Goal: Check status: Check status

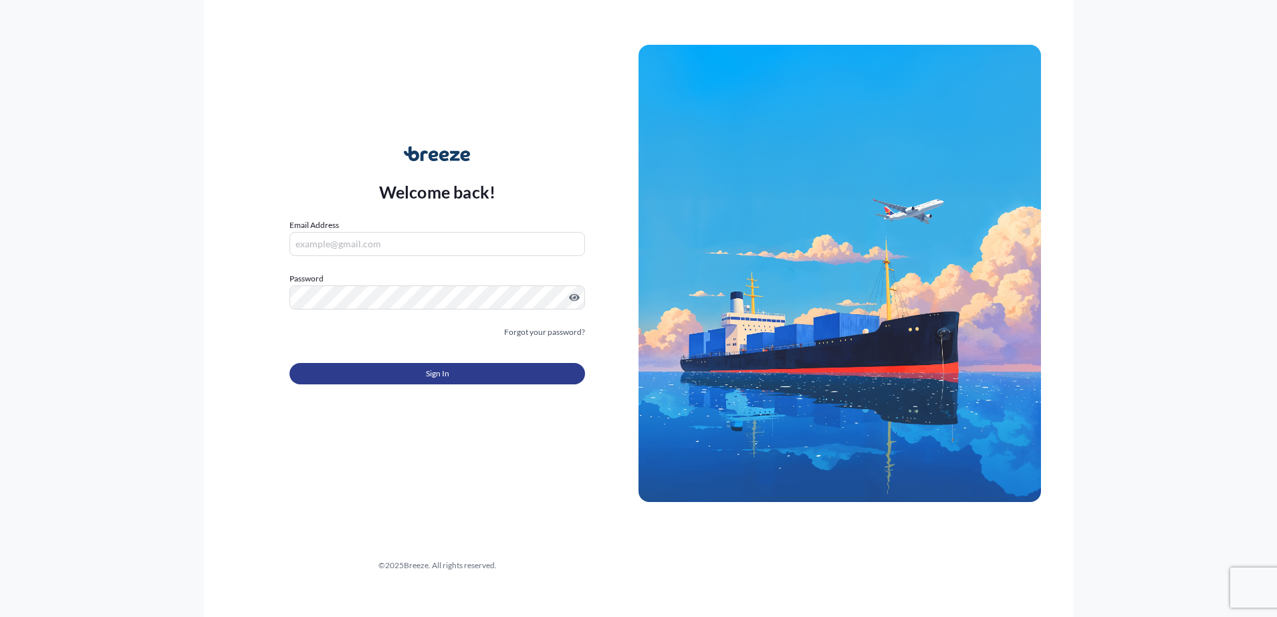
type input "[EMAIL_ADDRESS][DOMAIN_NAME]"
click at [423, 382] on button "Sign In" at bounding box center [438, 373] width 296 height 21
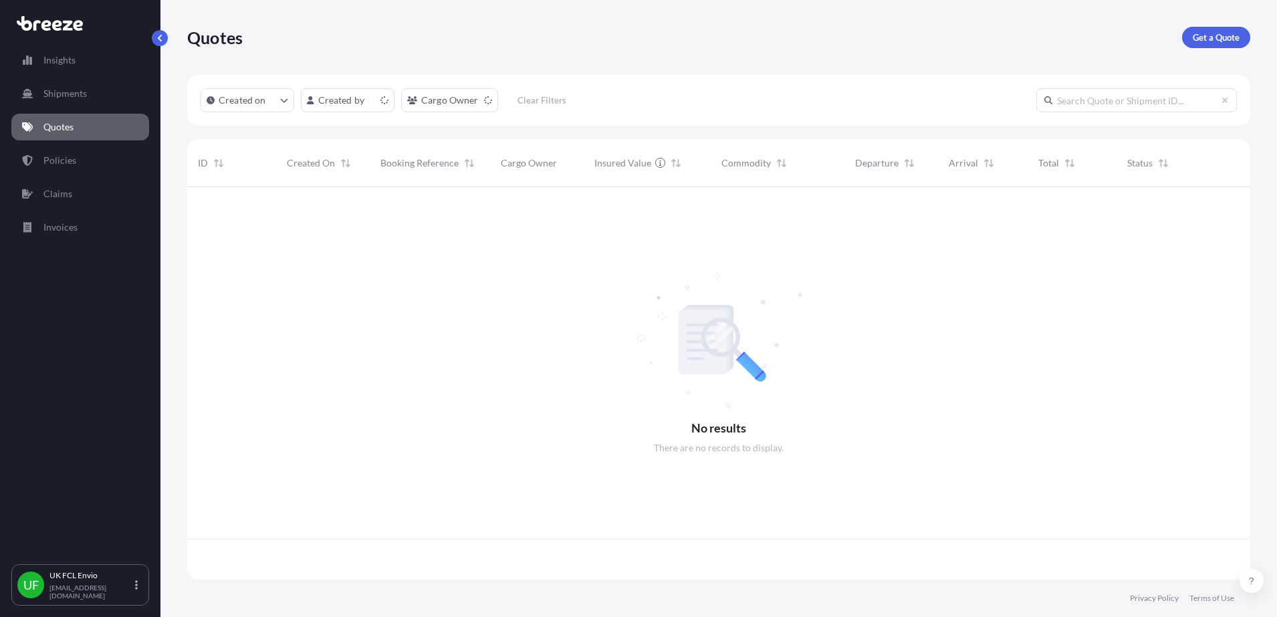
scroll to position [387, 1051]
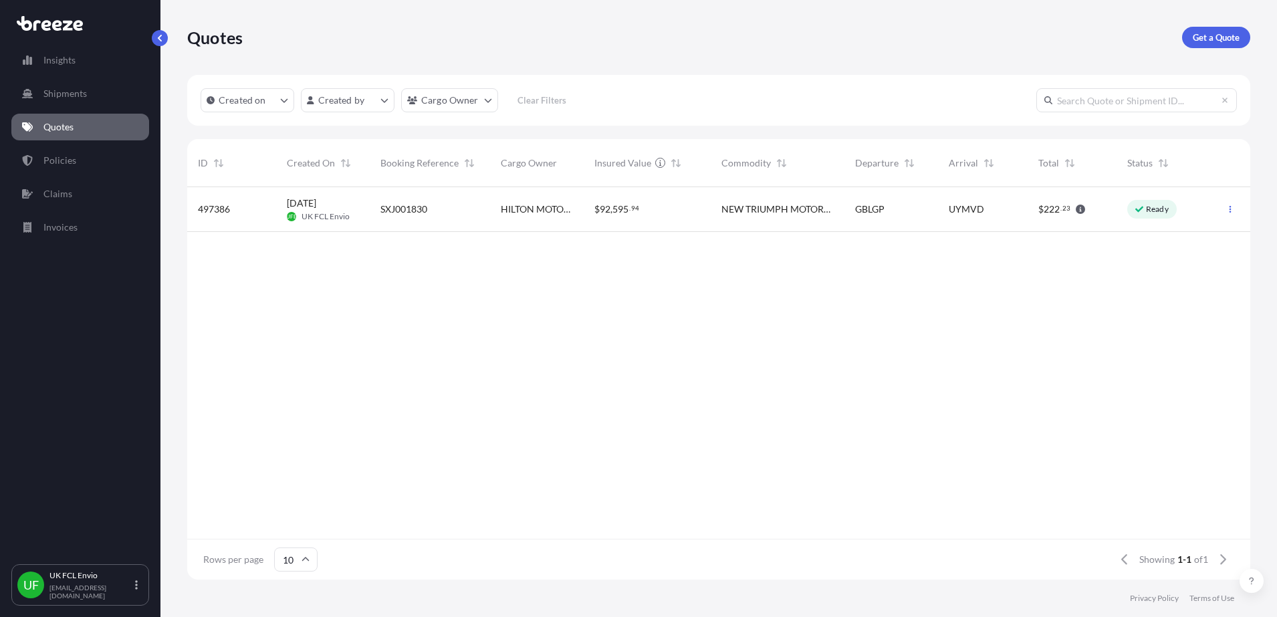
click at [474, 211] on div "SXJ001830" at bounding box center [430, 209] width 99 height 13
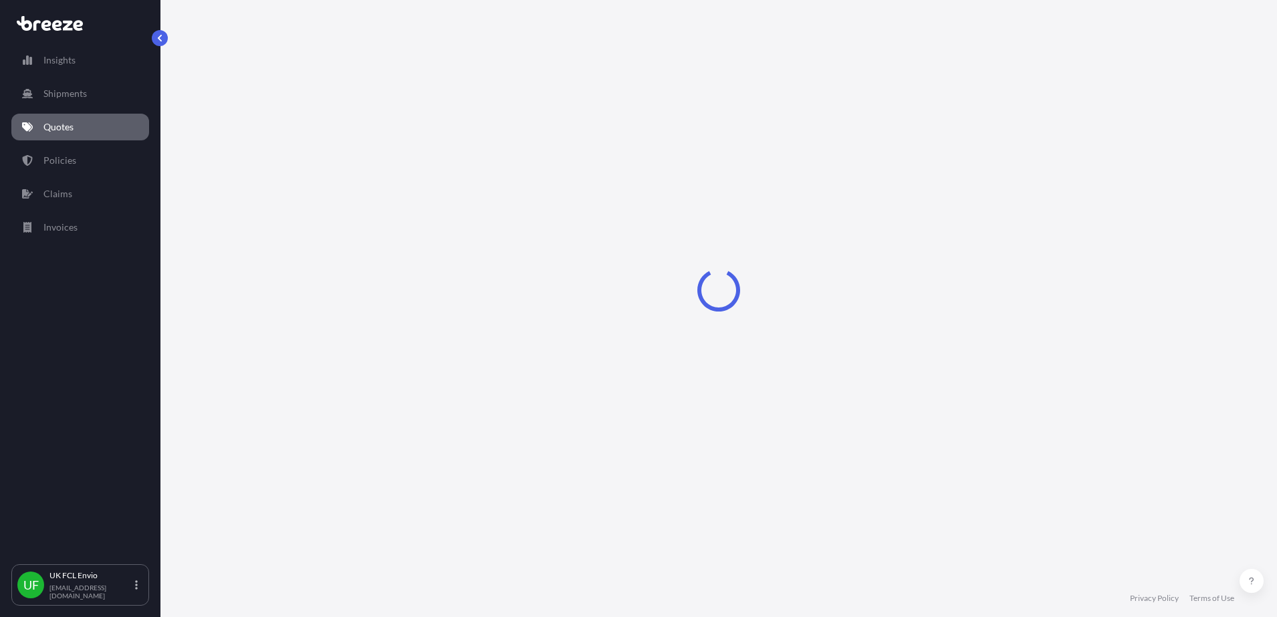
select select "Road"
select select "Sea"
select select "2"
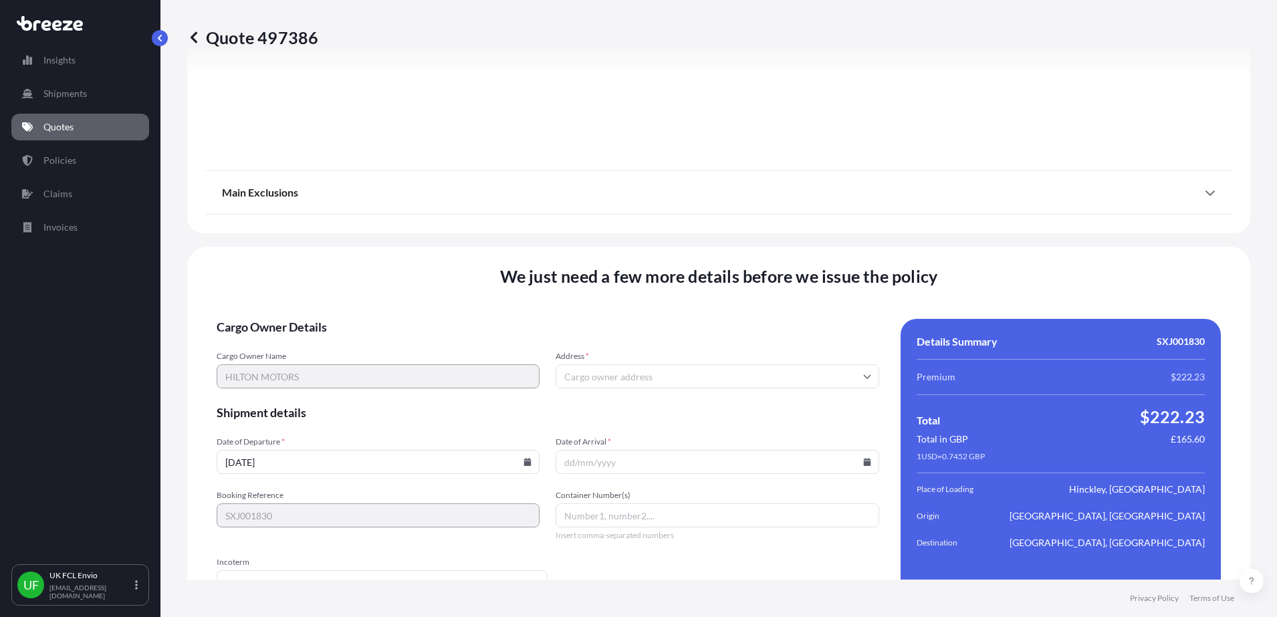
scroll to position [1697, 0]
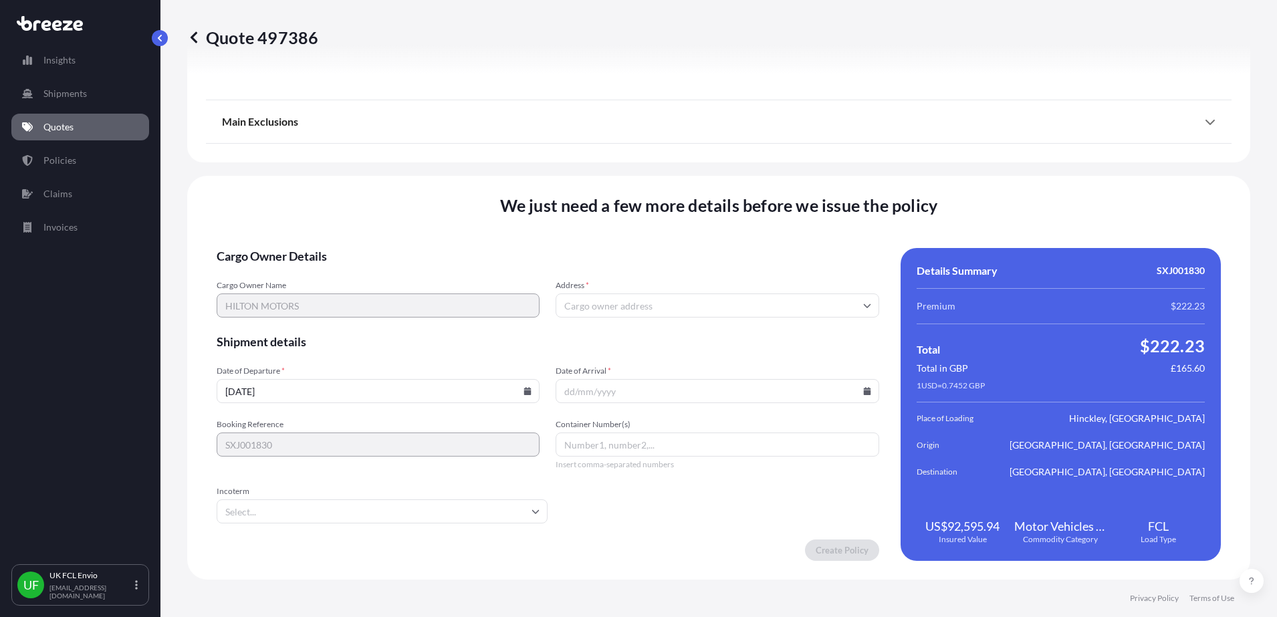
click at [655, 310] on input "Address *" at bounding box center [717, 306] width 323 height 24
type input "H"
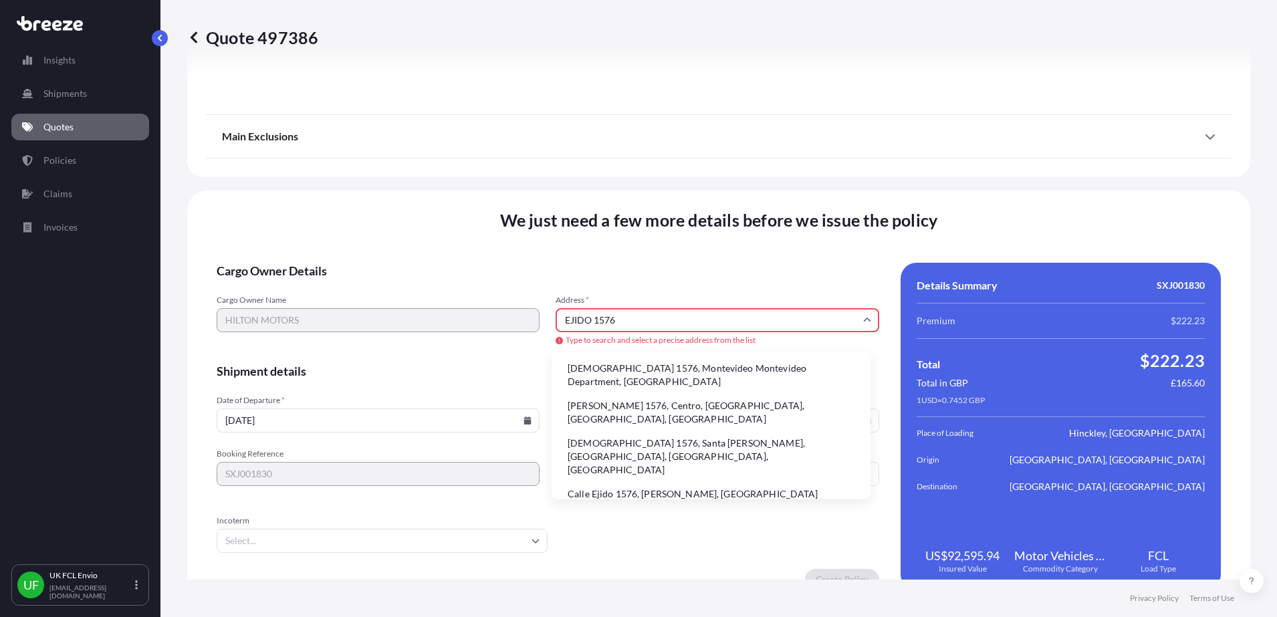
click at [695, 371] on li "[DEMOGRAPHIC_DATA] 1576, Montevideo Montevideo Department, [GEOGRAPHIC_DATA]" at bounding box center [711, 375] width 308 height 35
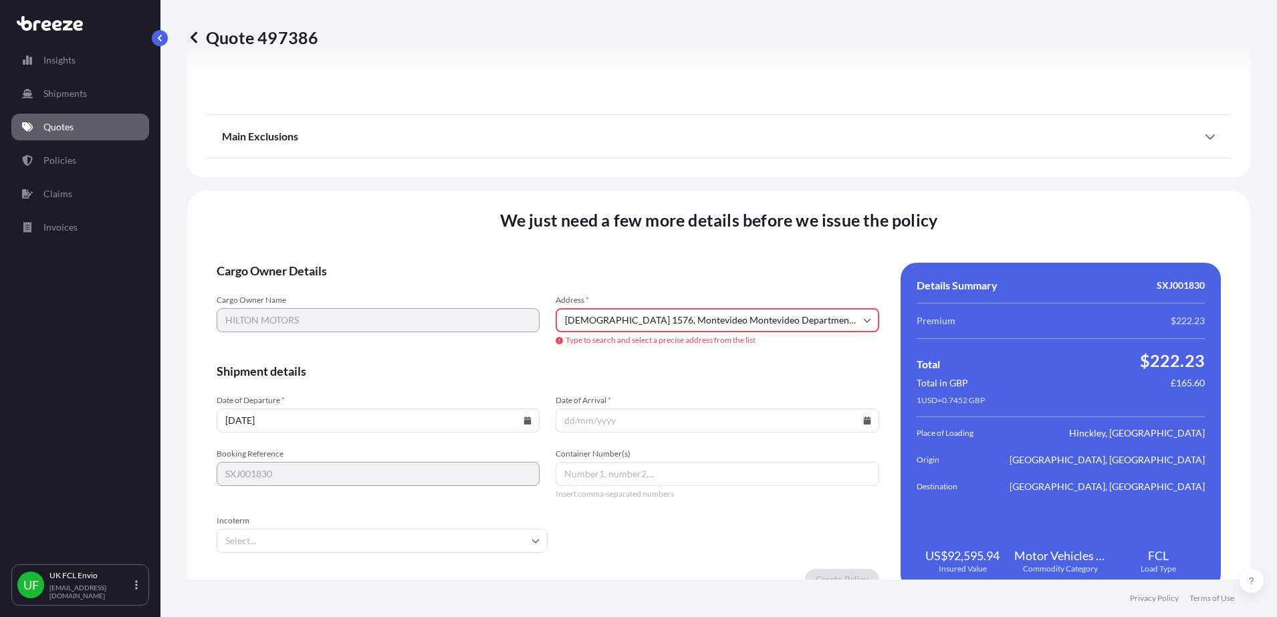
type input "Ejido 1576, 11100 [GEOGRAPHIC_DATA], [GEOGRAPHIC_DATA], [GEOGRAPHIC_DATA]"
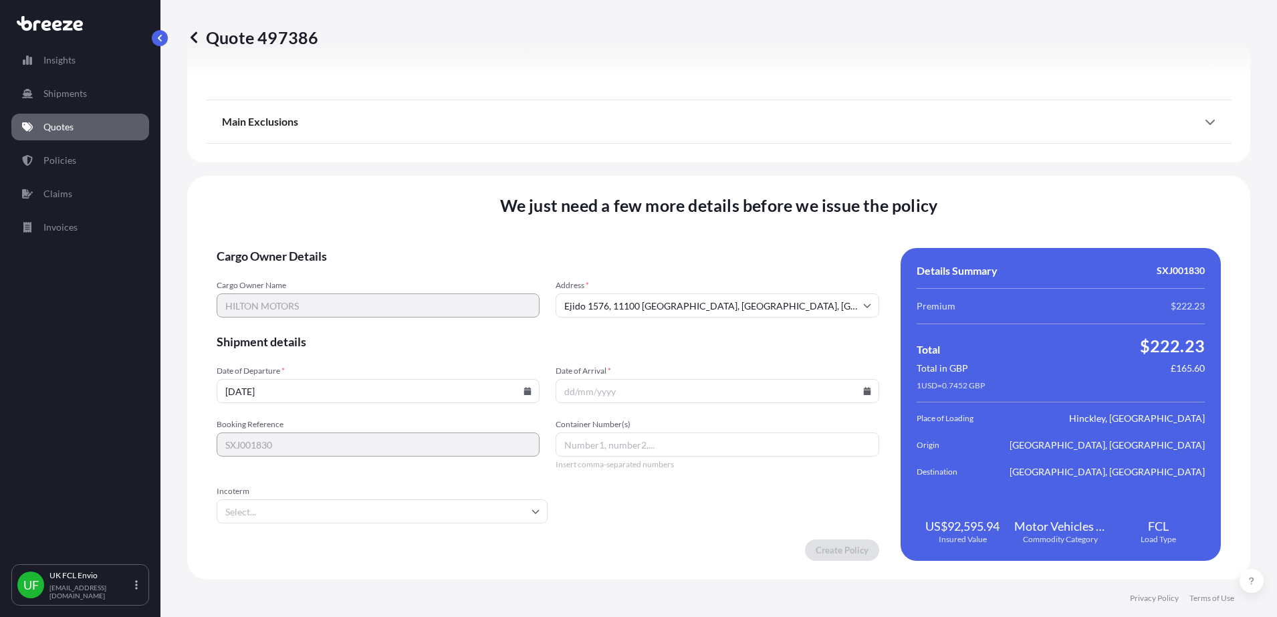
click at [578, 389] on input "Date of Arrival *" at bounding box center [717, 391] width 323 height 24
click at [524, 389] on icon at bounding box center [527, 391] width 7 height 8
click at [436, 169] on button at bounding box center [429, 165] width 21 height 21
click at [378, 321] on button "28" at bounding box center [376, 322] width 21 height 21
type input "[DATE]"
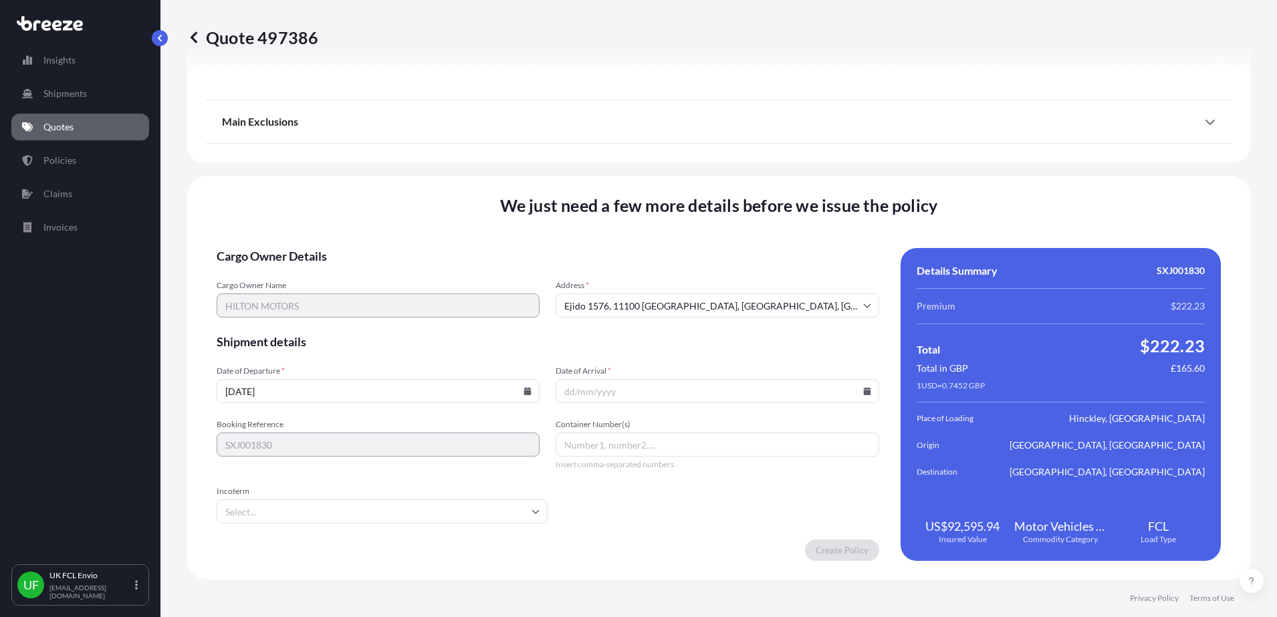
click at [584, 402] on input "Date of Arrival *" at bounding box center [717, 391] width 323 height 24
click at [863, 390] on icon at bounding box center [866, 391] width 7 height 8
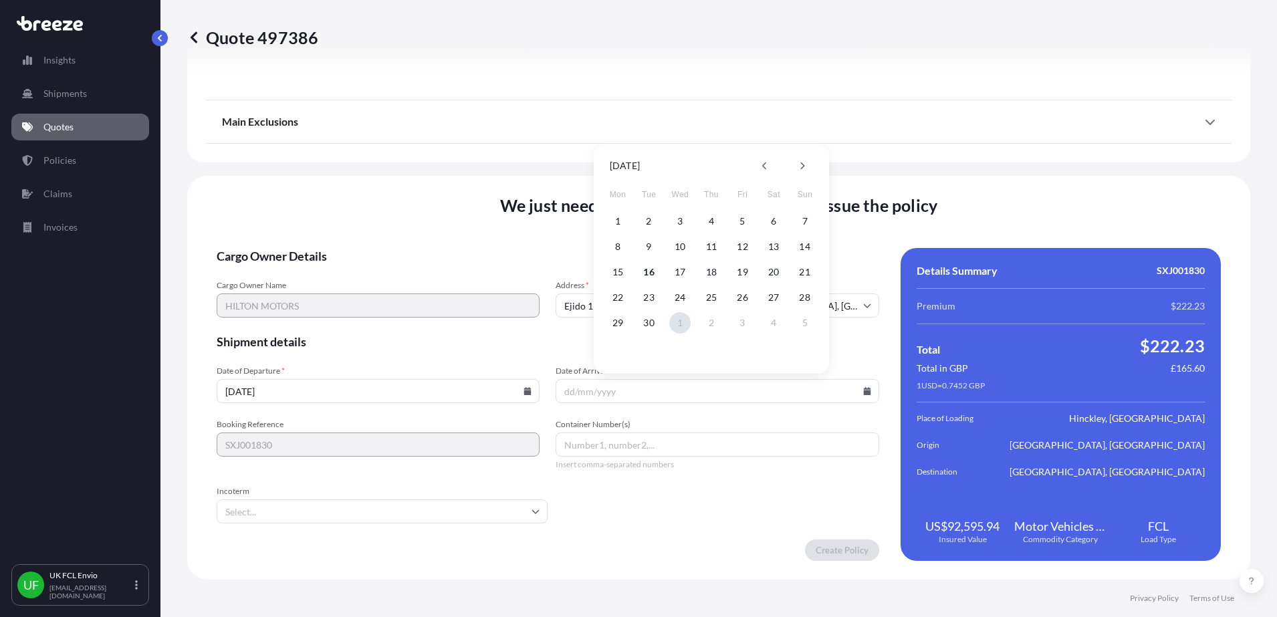
click at [679, 322] on button "1" at bounding box center [679, 322] width 21 height 21
type input "[DATE]"
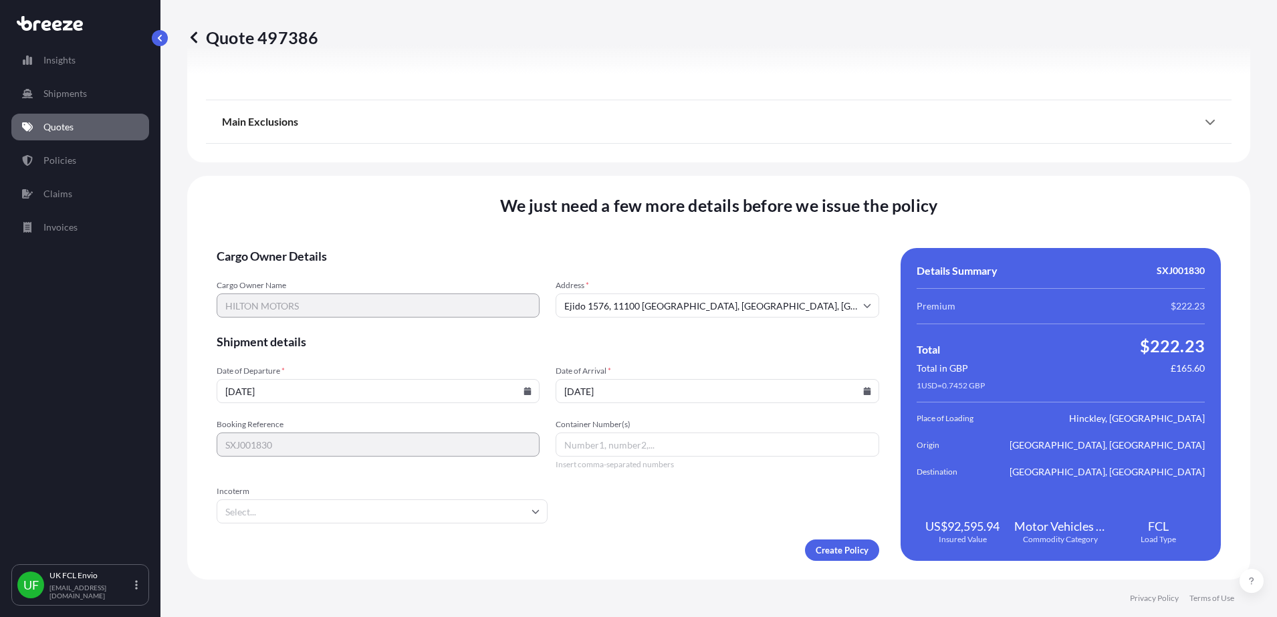
click at [583, 452] on input "Container Number(s)" at bounding box center [717, 445] width 323 height 24
click at [592, 443] on input "Container Number(s)" at bounding box center [717, 445] width 323 height 24
paste input "UACU5983624"
type input "UACU5983624"
click at [344, 521] on input "Incoterm" at bounding box center [382, 512] width 331 height 24
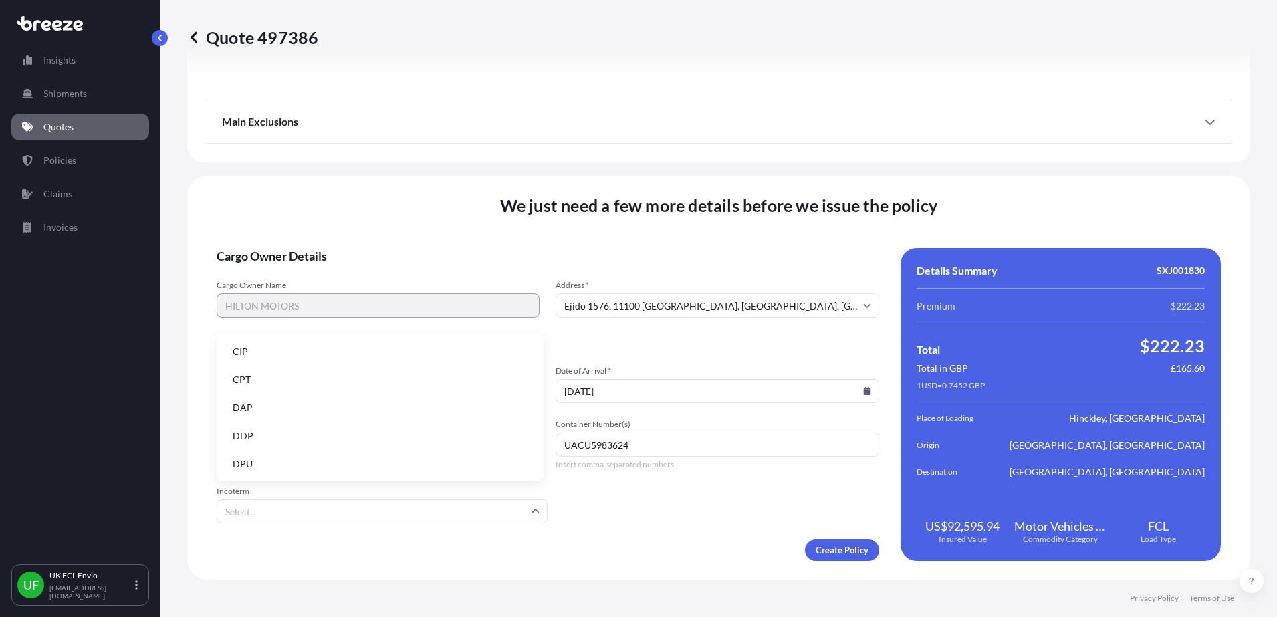
scroll to position [84, 0]
click at [255, 456] on li "EXW" at bounding box center [380, 464] width 316 height 25
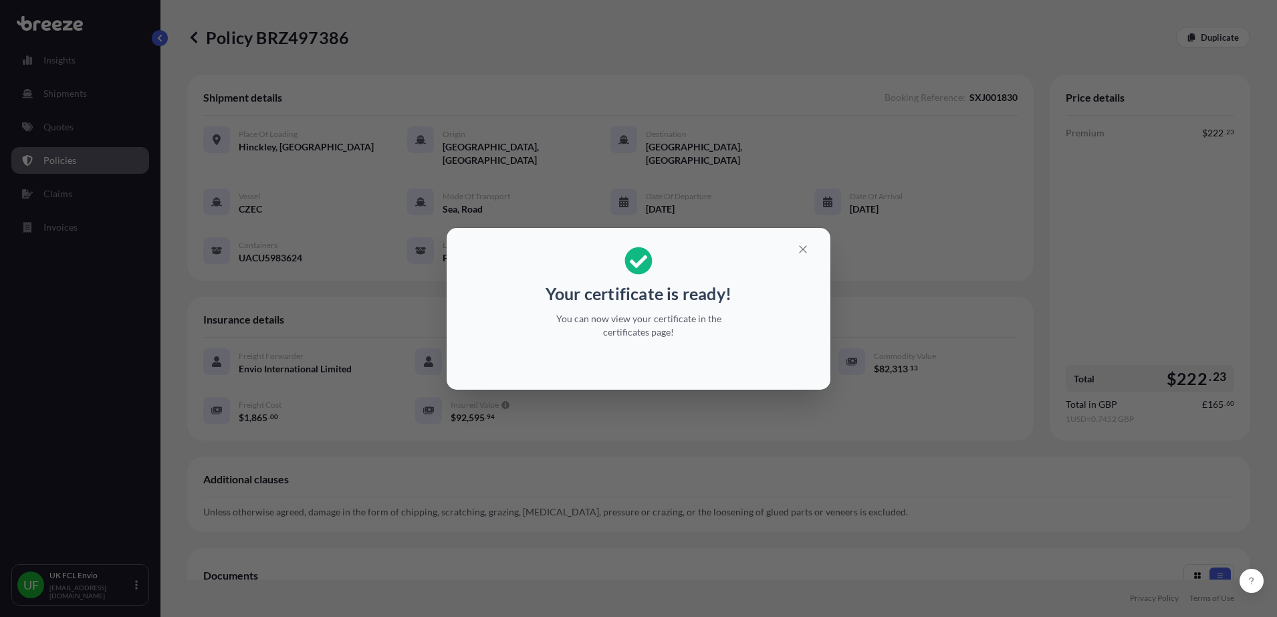
click at [560, 191] on div "Your certificate is ready! You can now view your certificate in the certificate…" at bounding box center [638, 308] width 1277 height 617
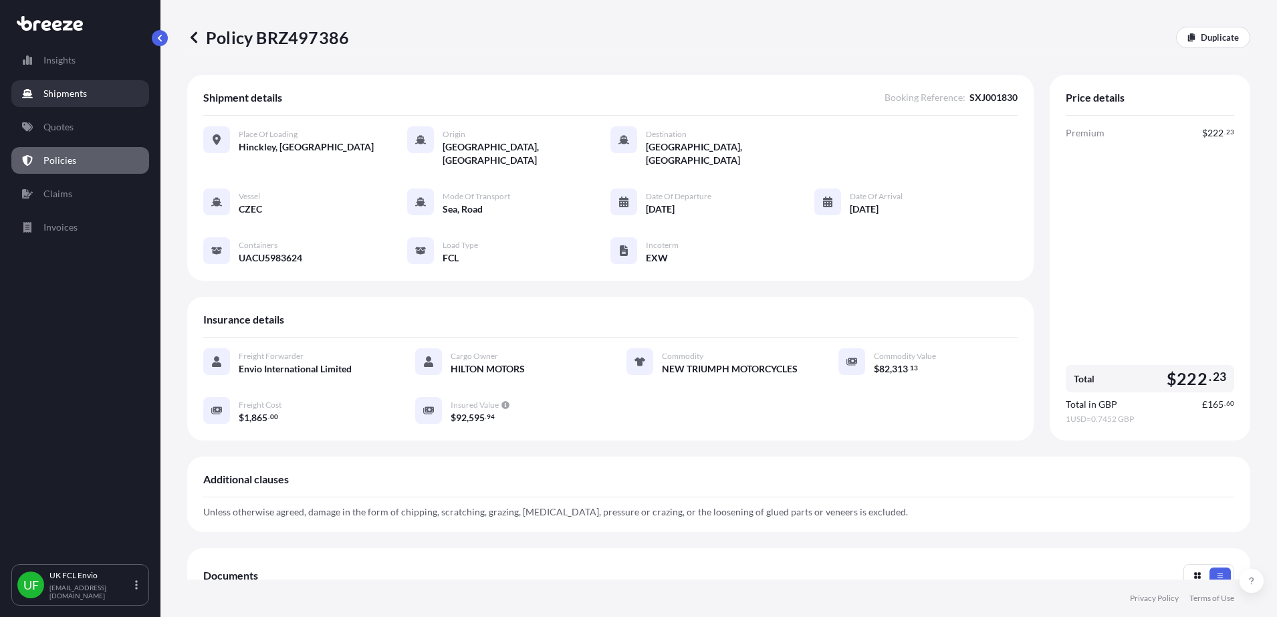
click at [59, 89] on p "Shipments" at bounding box center [64, 93] width 43 height 13
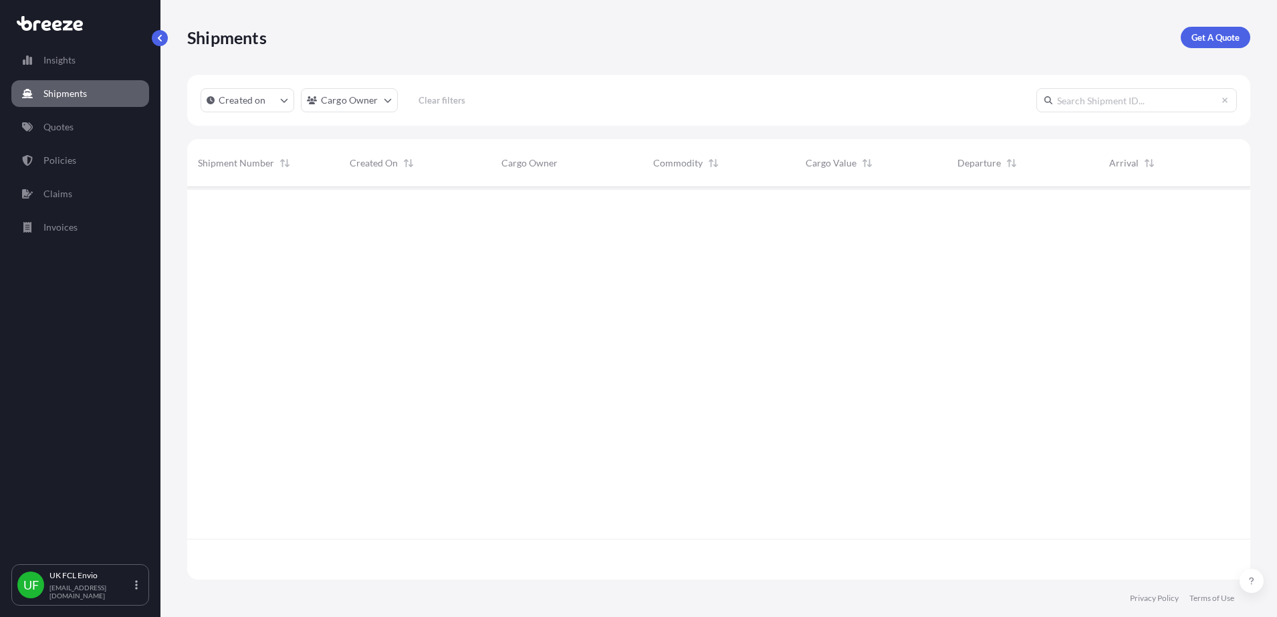
scroll to position [428, 1051]
click at [75, 62] on p "Insights" at bounding box center [59, 60] width 32 height 13
select select "2025"
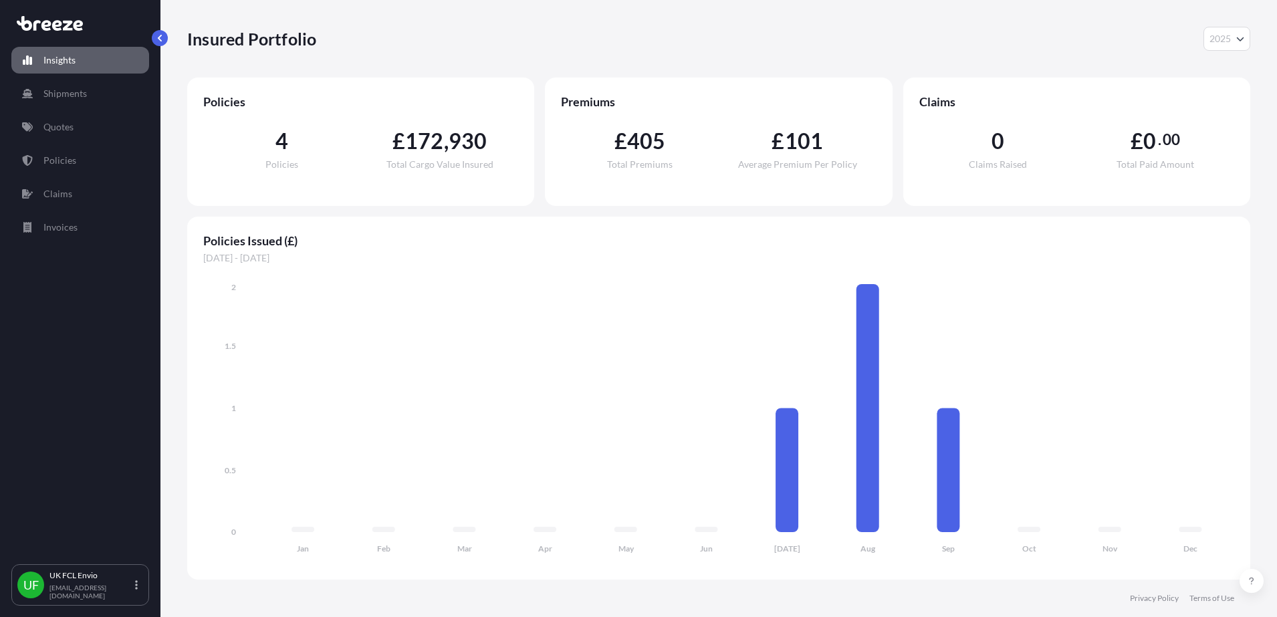
click at [235, 169] on div "4 Policies" at bounding box center [282, 149] width 158 height 39
click at [284, 161] on span "Policies" at bounding box center [282, 164] width 33 height 9
click at [62, 160] on p "Policies" at bounding box center [59, 160] width 33 height 13
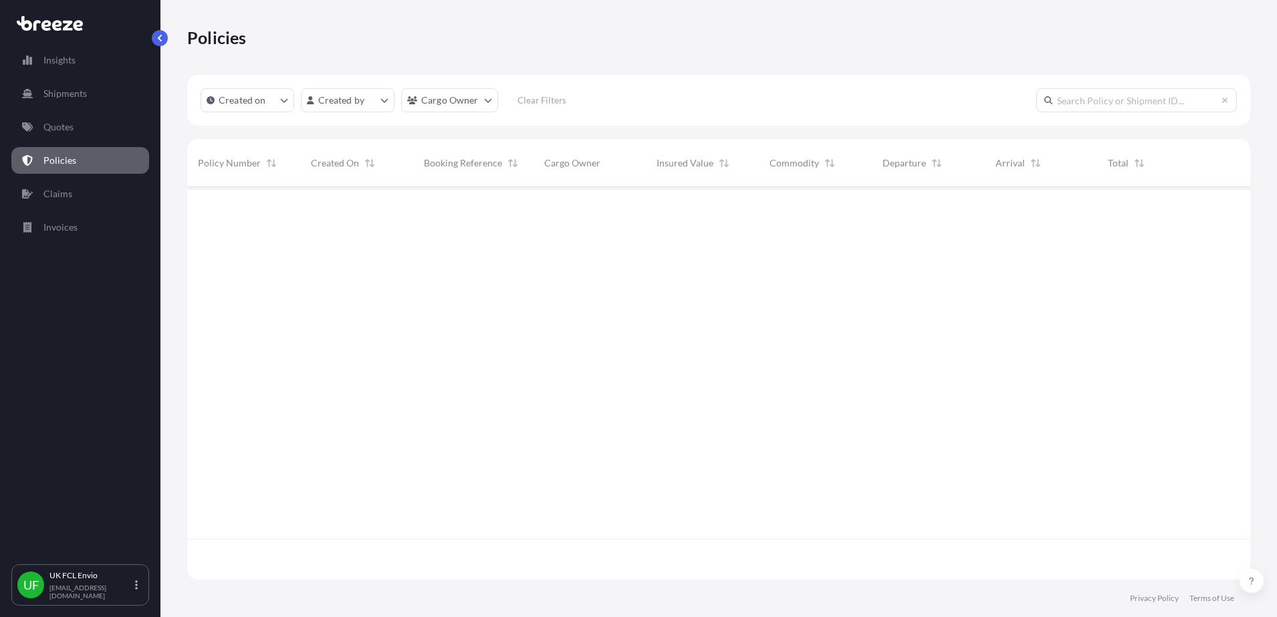
scroll to position [387, 1051]
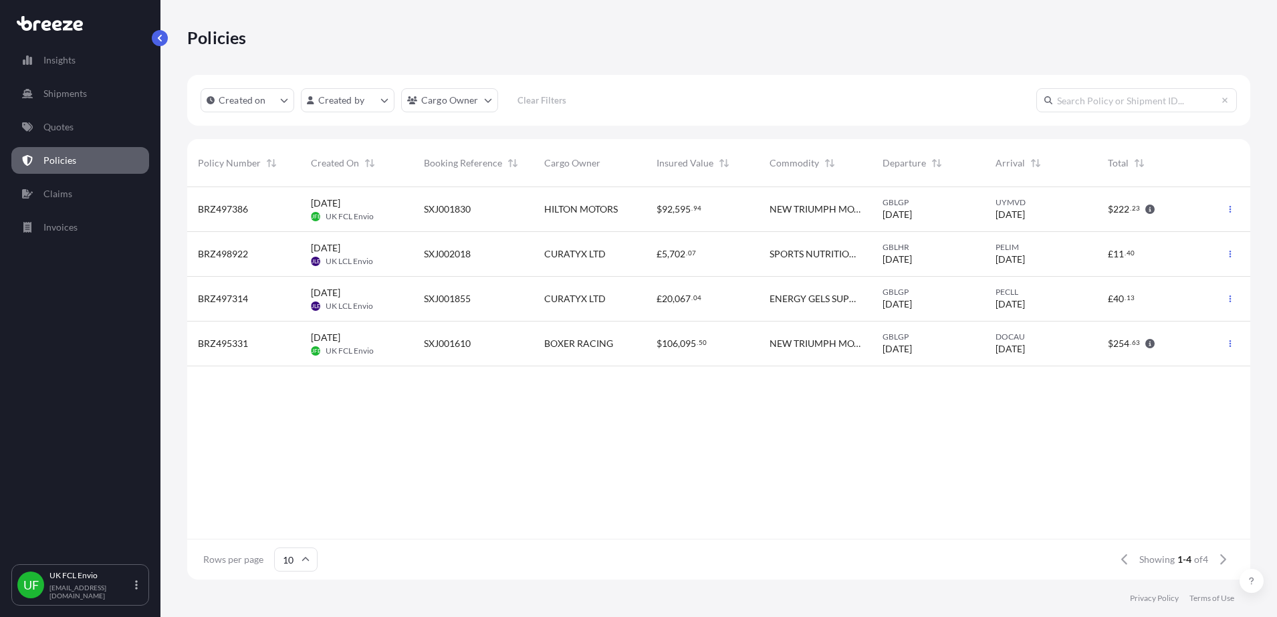
click at [426, 215] on span "SXJ001830" at bounding box center [447, 209] width 47 height 13
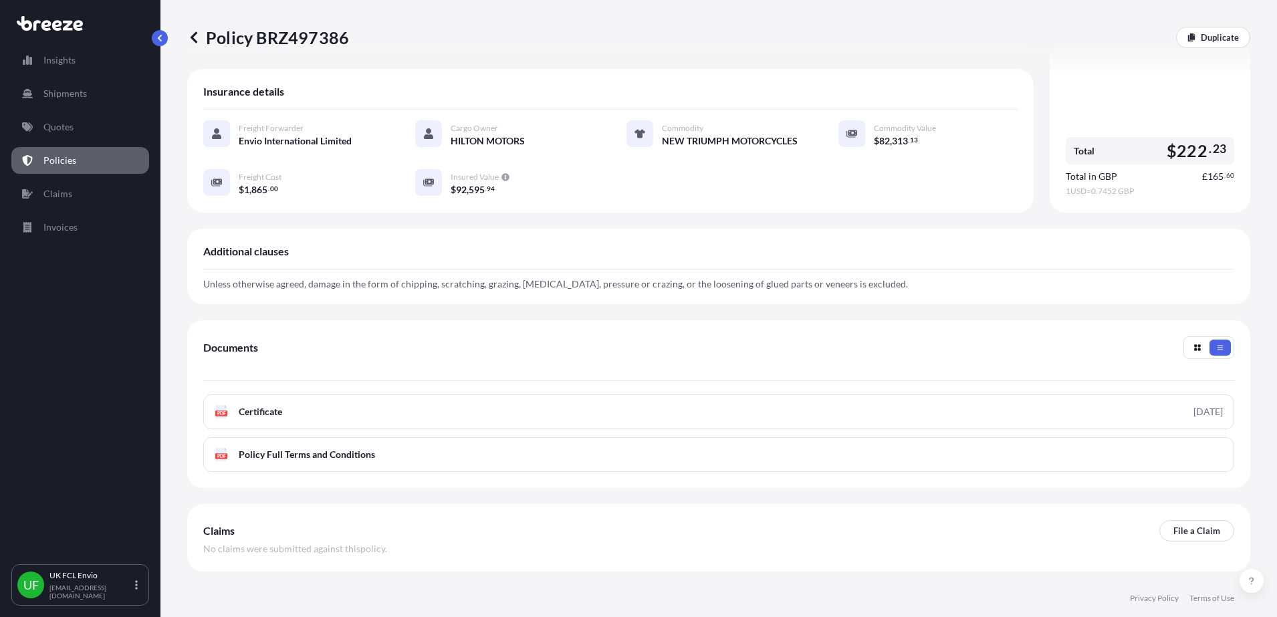
scroll to position [266, 0]
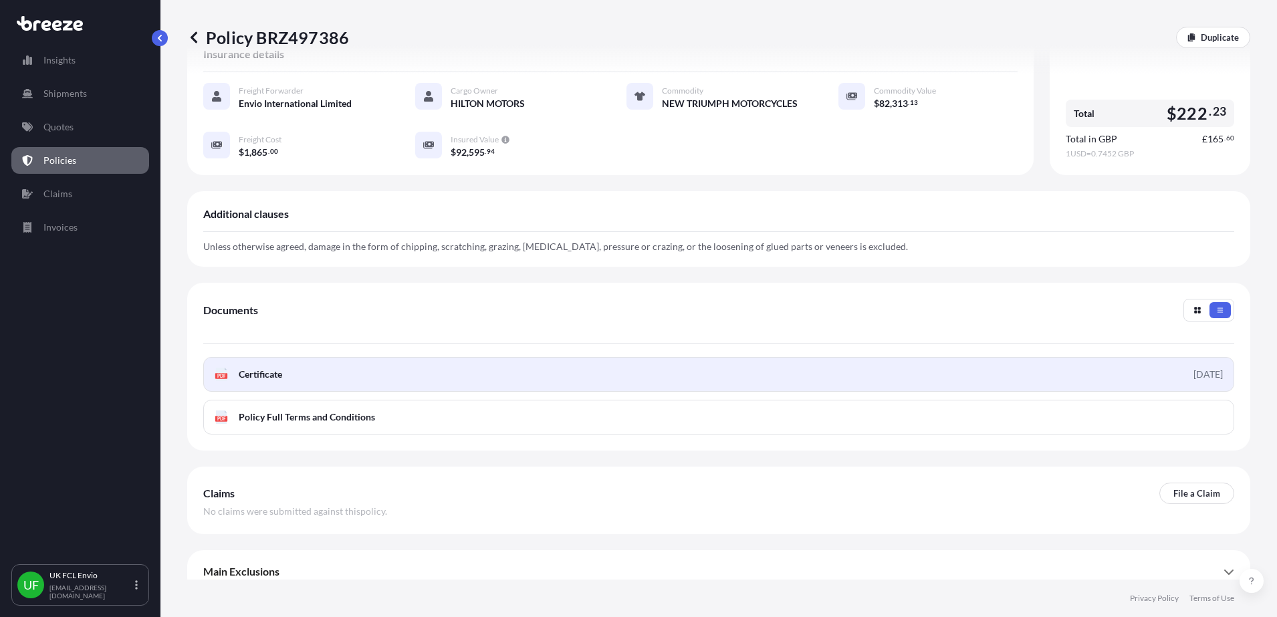
click at [264, 368] on span "Certificate" at bounding box center [260, 374] width 43 height 13
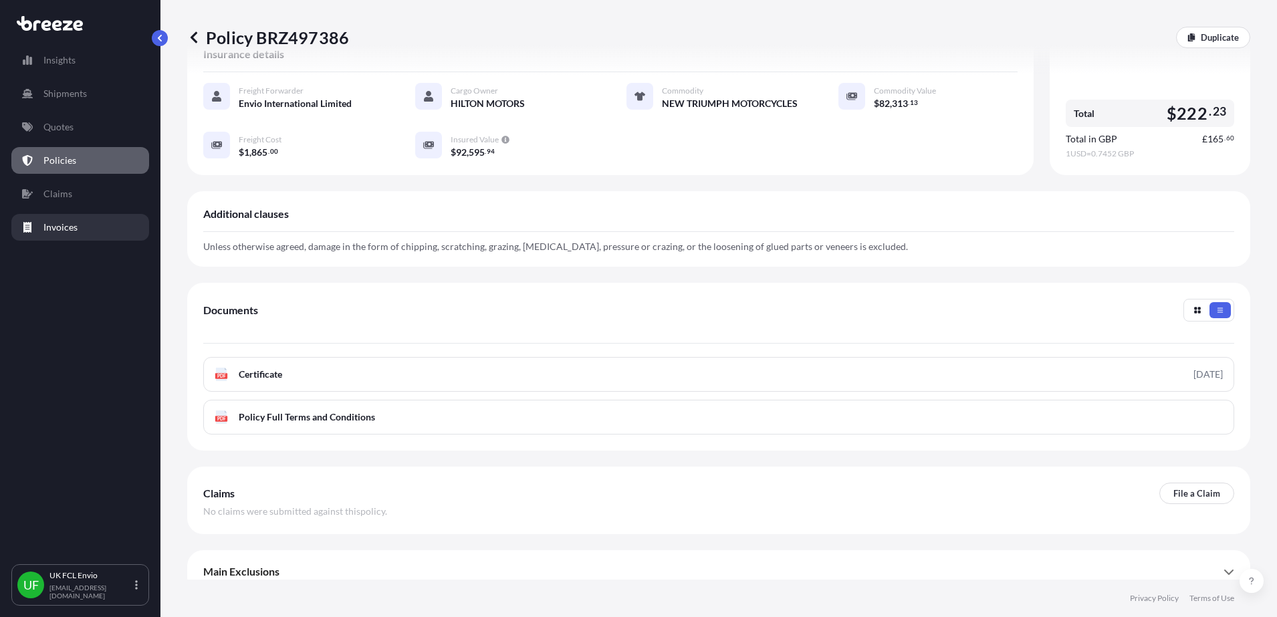
click at [51, 227] on p "Invoices" at bounding box center [60, 227] width 34 height 13
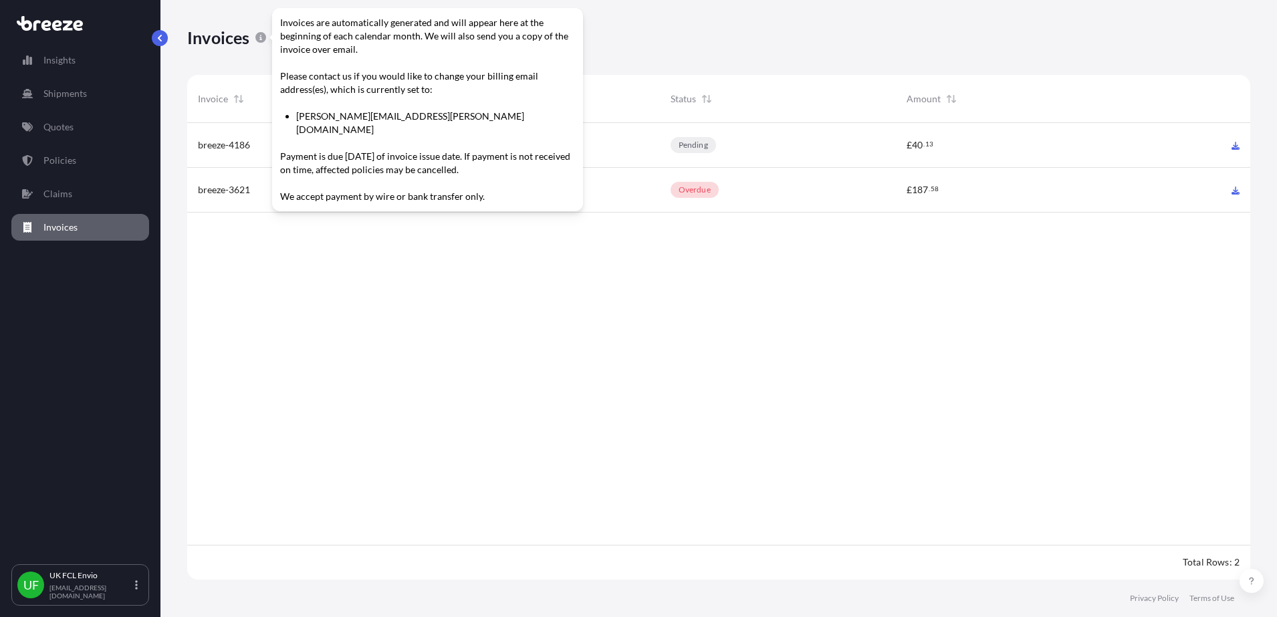
scroll to position [457, 1051]
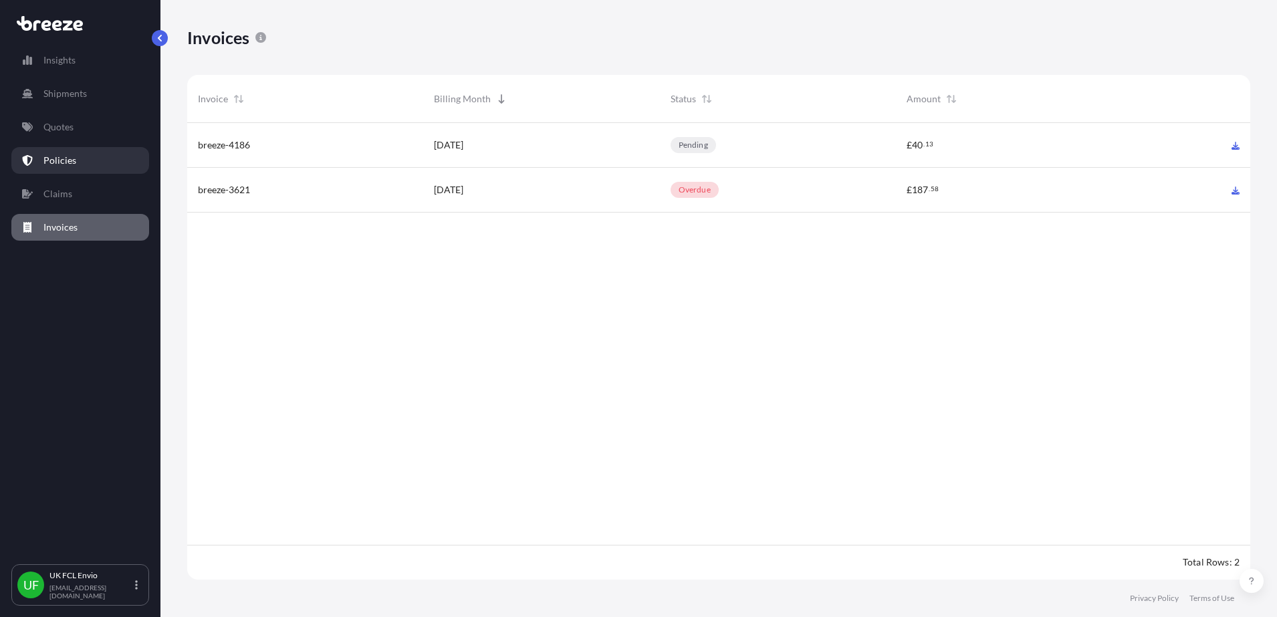
click at [71, 152] on link "Policies" at bounding box center [80, 160] width 138 height 27
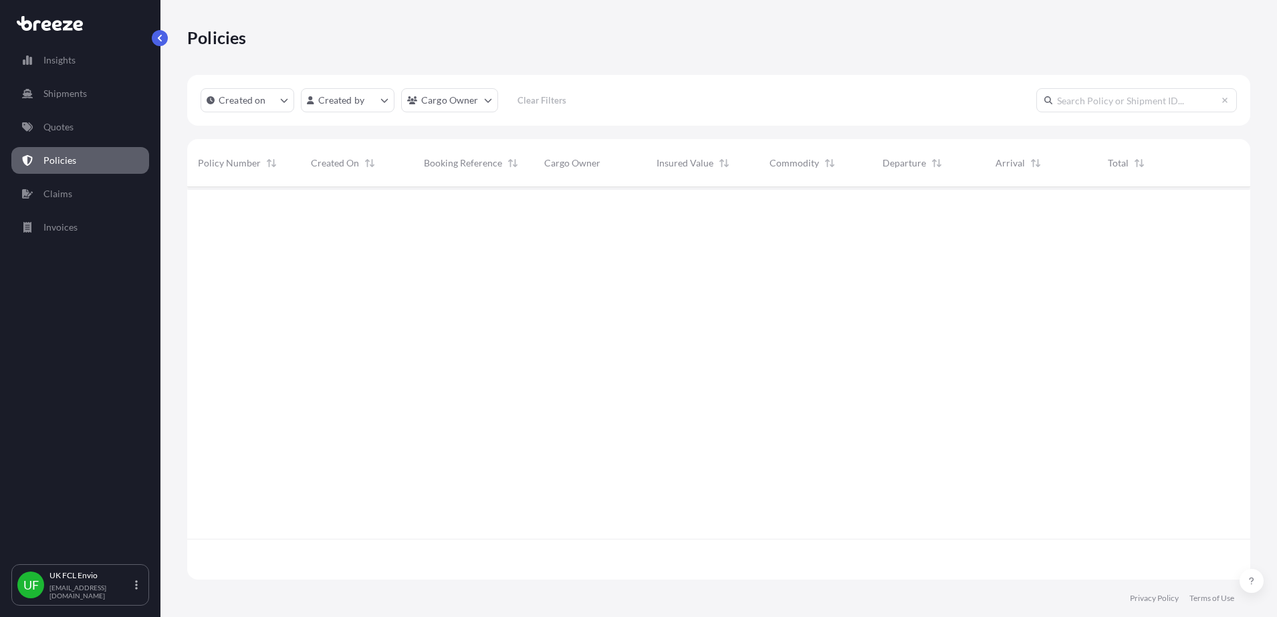
scroll to position [387, 1051]
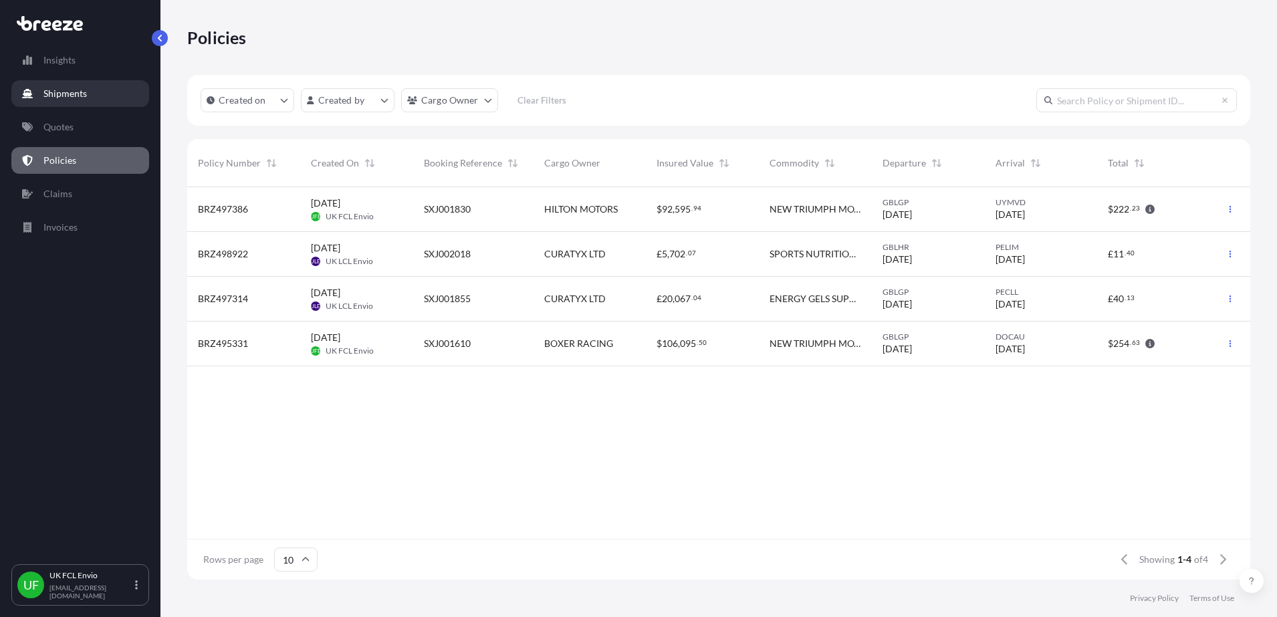
click at [64, 88] on p "Shipments" at bounding box center [64, 93] width 43 height 13
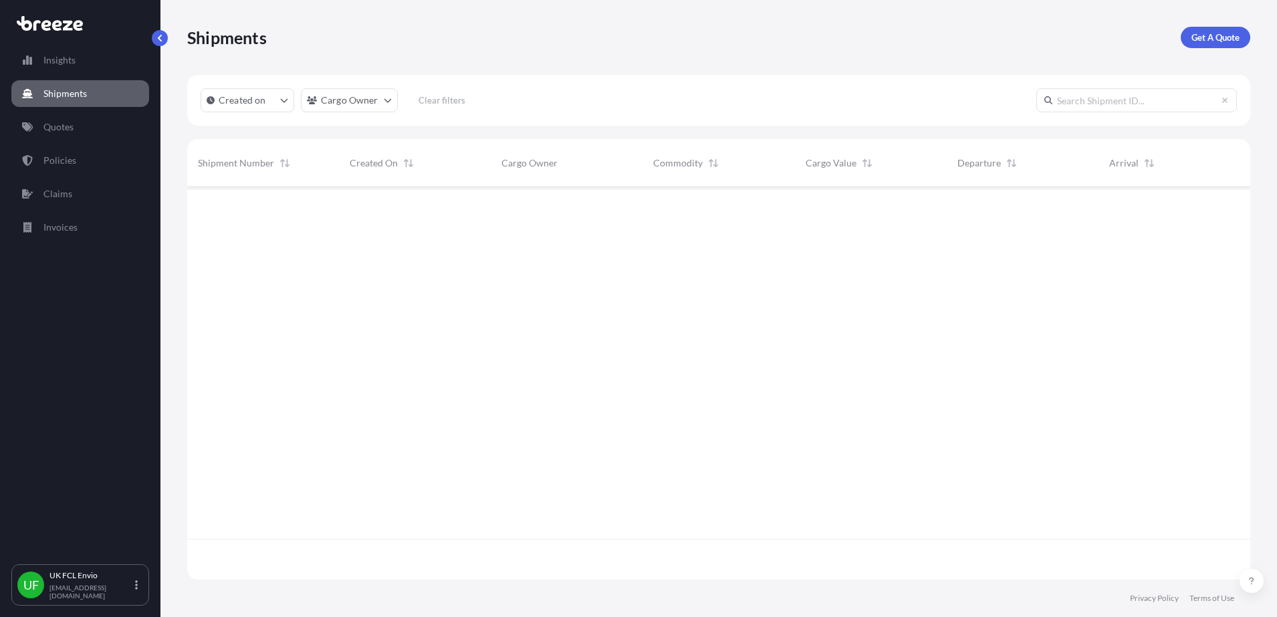
scroll to position [428, 1051]
click at [241, 102] on p "Created on" at bounding box center [242, 100] width 47 height 13
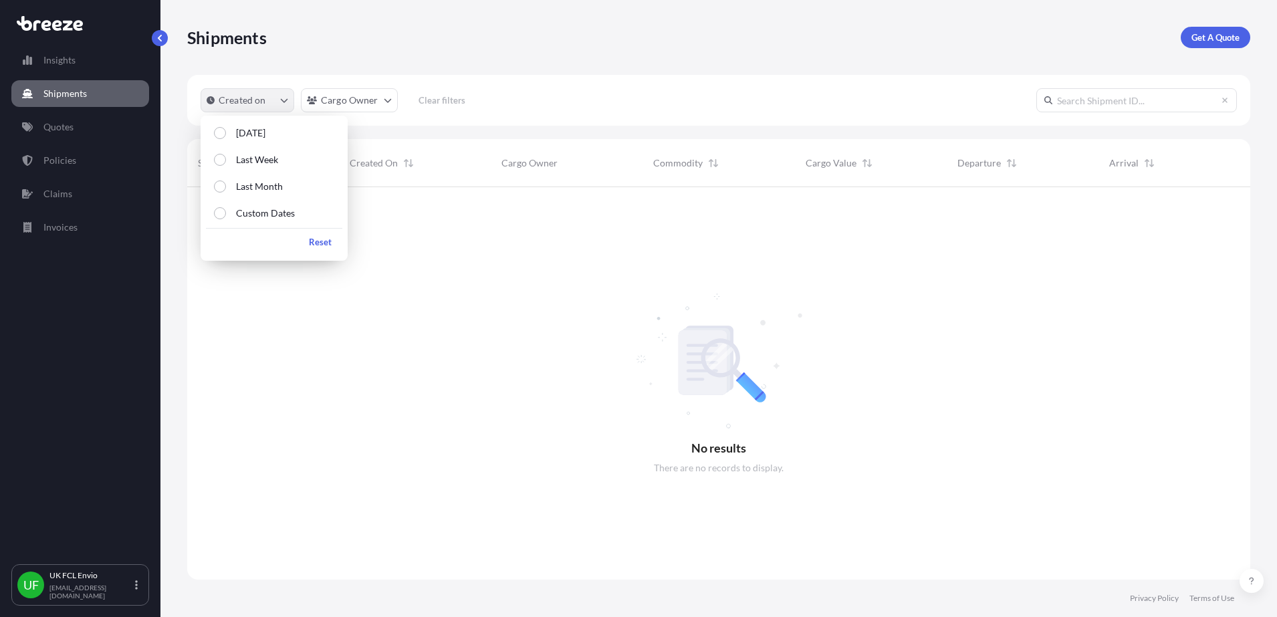
click at [241, 102] on p "Created on" at bounding box center [242, 100] width 47 height 13
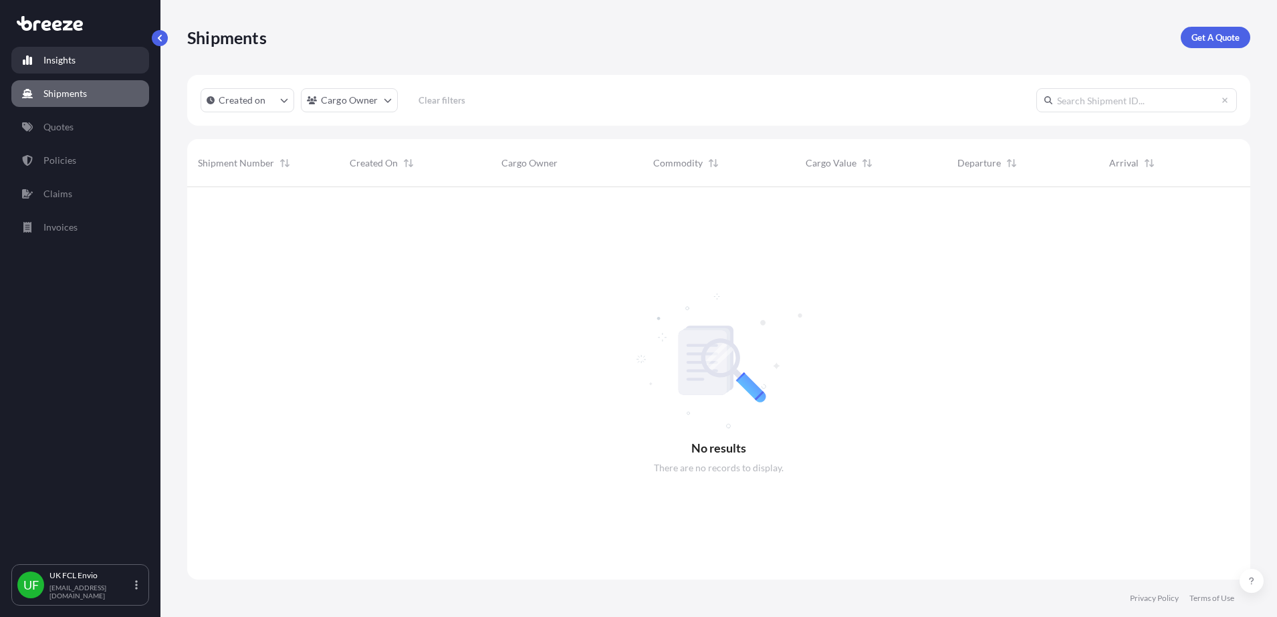
click at [65, 68] on link "Insights" at bounding box center [80, 60] width 138 height 27
select select "2025"
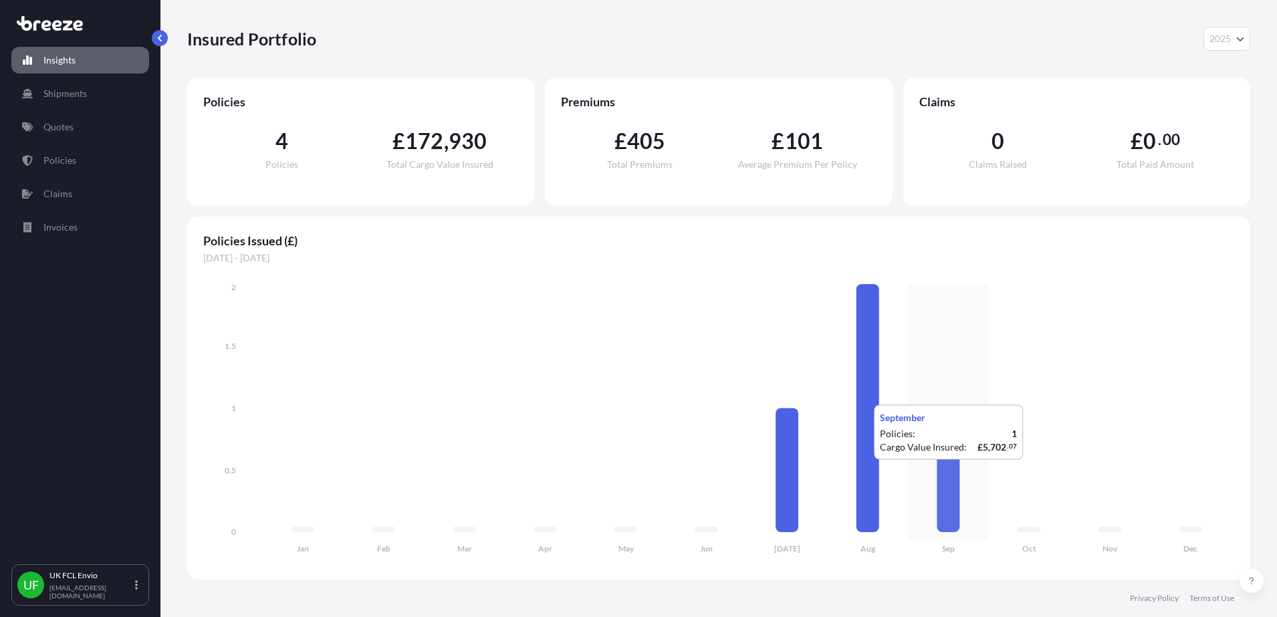
click at [948, 474] on icon at bounding box center [948, 471] width 23 height 124
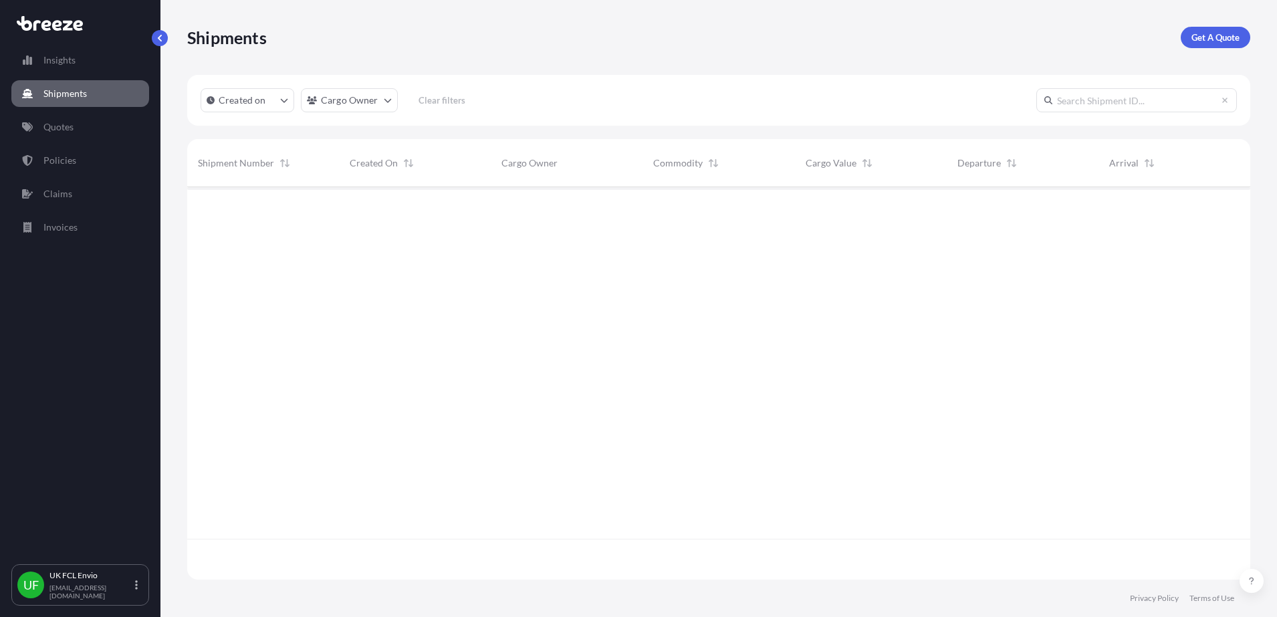
scroll to position [428, 1051]
